Goal: Information Seeking & Learning: Learn about a topic

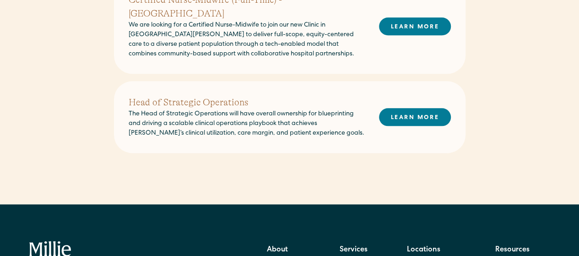
drag, startPoint x: 0, startPoint y: 0, endPoint x: 496, endPoint y: 36, distance: 497.2
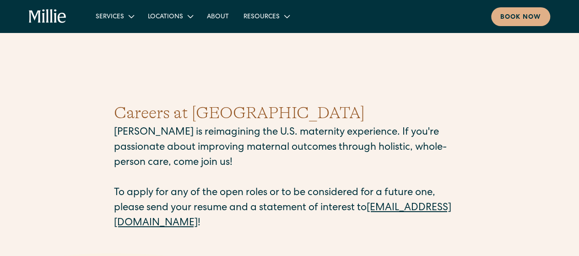
click at [63, 160] on div "Careers at Millie Millie is reimagining the U.S. maternity experience. If you'r…" at bounding box center [289, 166] width 579 height 174
click at [327, 126] on p "Millie is reimagining the U.S. maternity experience. If you're passionate about…" at bounding box center [289, 178] width 351 height 106
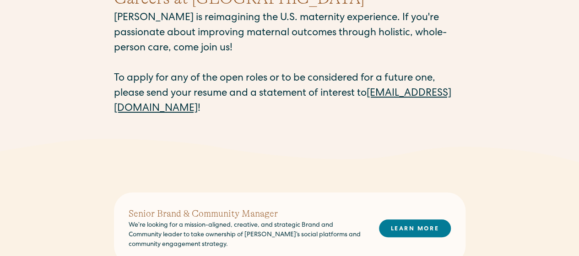
click at [390, 138] on div "Careers at Millie Millie is reimagining the U.S. maternity experience. If you'r…" at bounding box center [289, 51] width 351 height 174
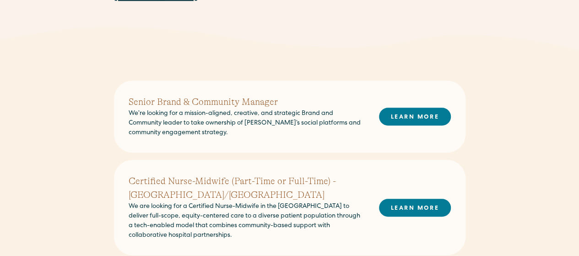
scroll to position [228, 0]
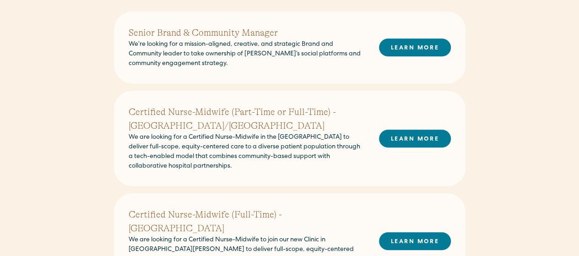
scroll to position [294, 0]
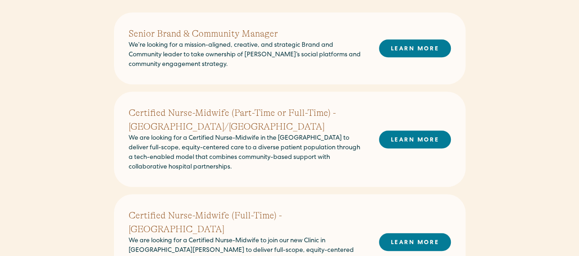
click at [460, 106] on div "Certified Nurse-Midwife (Part-Time or Full-Time) - East Bay/Berkeley We are loo…" at bounding box center [289, 138] width 351 height 95
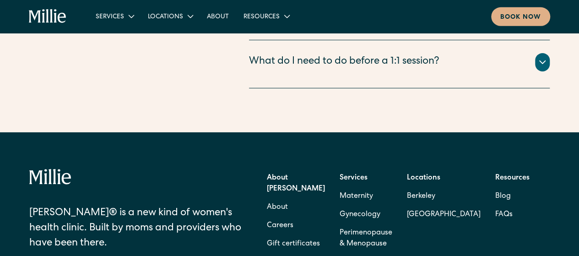
scroll to position [1475, 0]
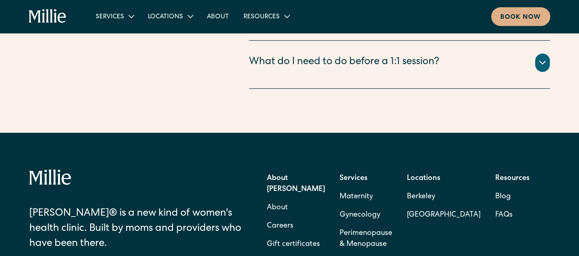
click at [436, 211] on link "[GEOGRAPHIC_DATA]" at bounding box center [444, 215] width 74 height 18
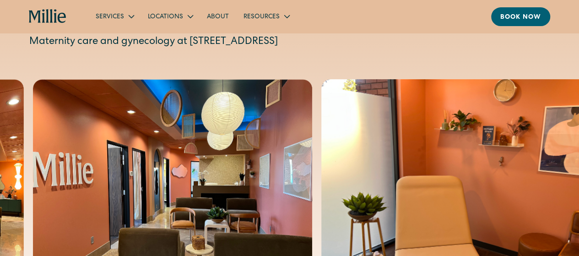
scroll to position [115, 0]
